Goal: Browse casually

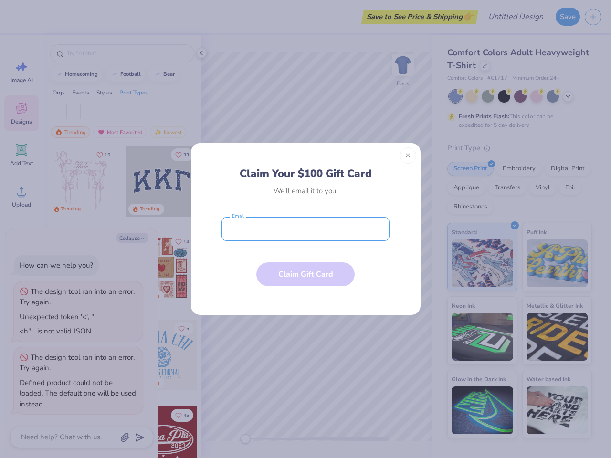
type textarea "x"
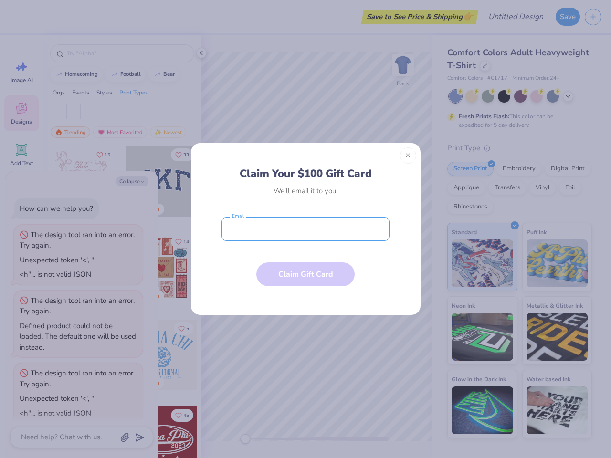
scroll to position [9, 0]
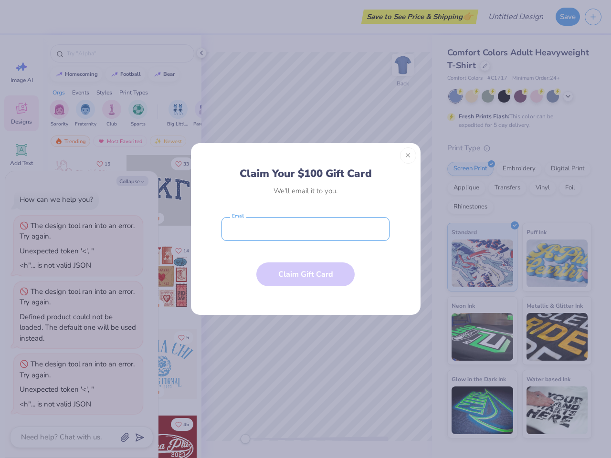
click at [305, 229] on input "email" at bounding box center [305, 229] width 168 height 24
click at [408, 156] on button "Close" at bounding box center [408, 155] width 16 height 16
